Goal: Find specific page/section: Find specific page/section

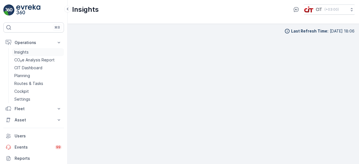
click at [28, 51] on p "Insights" at bounding box center [21, 52] width 14 height 6
click at [28, 83] on p "Routes & Tasks" at bounding box center [28, 84] width 29 height 6
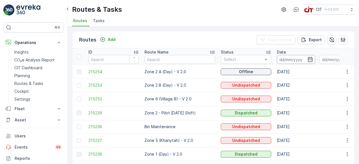
click at [307, 57] on input at bounding box center [296, 59] width 38 height 9
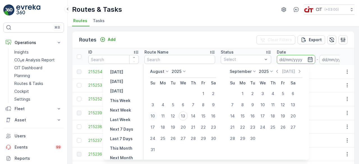
click at [156, 116] on div "10" at bounding box center [153, 116] width 9 height 9
type input "[DATE]"
click at [321, 99] on td "[DATE]" at bounding box center [317, 99] width 86 height 14
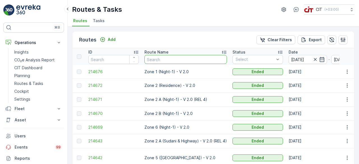
click at [177, 61] on input "text" at bounding box center [186, 59] width 83 height 9
type input "ZONE 4"
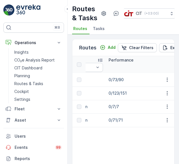
scroll to position [0, 403]
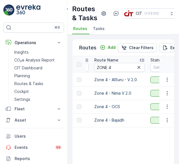
scroll to position [0, 51]
click at [113, 72] on input "ZONE 4" at bounding box center [119, 67] width 51 height 9
type input "ZONE 5"
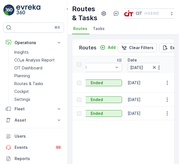
scroll to position [0, 149]
click at [159, 70] on icon "button" at bounding box center [161, 67] width 5 height 5
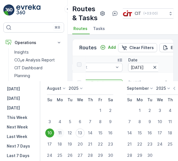
click at [63, 132] on div "11" at bounding box center [59, 133] width 9 height 9
type input "[DATE]"
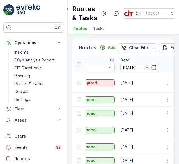
scroll to position [0, 157]
click at [151, 70] on icon "button" at bounding box center [153, 67] width 5 height 5
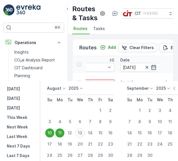
click at [51, 132] on div "10" at bounding box center [49, 133] width 9 height 9
type input "[DATE]"
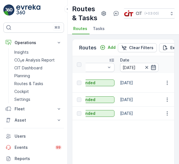
drag, startPoint x: 136, startPoint y: 81, endPoint x: 136, endPoint y: 75, distance: 6.0
click at [136, 73] on th "Date [DATE] - [DATE]" at bounding box center [160, 64] width 86 height 17
click at [151, 70] on icon "button" at bounding box center [154, 68] width 6 height 6
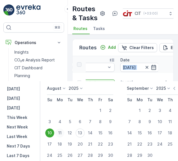
click at [61, 134] on div "11" at bounding box center [59, 133] width 9 height 9
type input "[DATE]"
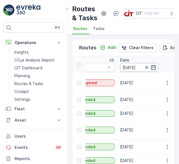
click at [136, 72] on input "[DATE]" at bounding box center [139, 67] width 38 height 9
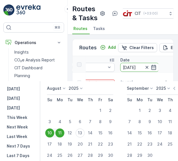
click at [61, 131] on div "11" at bounding box center [59, 133] width 9 height 9
type input "[DATE]"
click at [125, 113] on td at bounding box center [129, 110] width 10 height 11
click at [127, 112] on td at bounding box center [129, 110] width 10 height 11
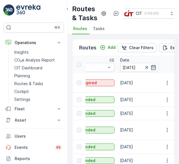
click at [127, 63] on div "Date" at bounding box center [160, 60] width 81 height 6
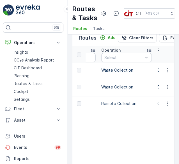
scroll to position [0, 355]
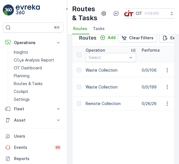
scroll to position [0, 389]
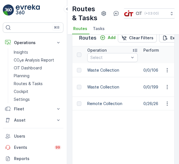
click at [77, 97] on td at bounding box center [78, 87] width 13 height 20
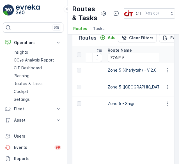
scroll to position [0, 37]
click at [125, 62] on input "ZONE 5" at bounding box center [142, 57] width 71 height 9
type input "ZONE 4"
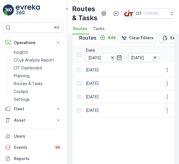
scroll to position [0, 171]
click at [119, 60] on icon "button" at bounding box center [119, 58] width 6 height 6
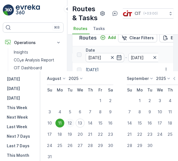
click at [72, 124] on div "12" at bounding box center [69, 123] width 9 height 9
type input "[DATE]"
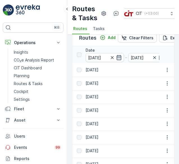
click at [119, 60] on icon "button" at bounding box center [119, 57] width 5 height 5
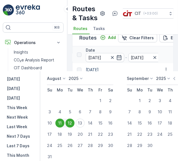
click at [70, 124] on div "12" at bounding box center [69, 123] width 9 height 9
type input "[DATE]"
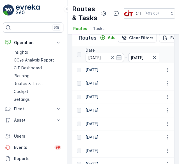
click at [117, 60] on icon "button" at bounding box center [119, 58] width 6 height 6
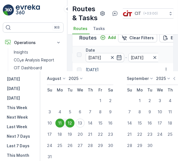
click at [71, 121] on div "12" at bounding box center [69, 123] width 9 height 9
click at [20, 79] on p "[DATE]" at bounding box center [13, 79] width 13 height 6
type input "[DATE]"
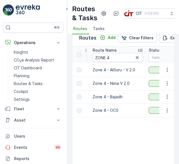
scroll to position [0, 51]
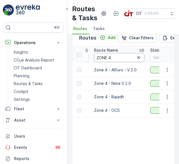
click at [113, 62] on input "ZONE 4" at bounding box center [119, 57] width 51 height 9
type input "ZONE 5"
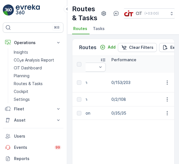
scroll to position [0, 421]
